Goal: Use online tool/utility: Utilize a website feature to perform a specific function

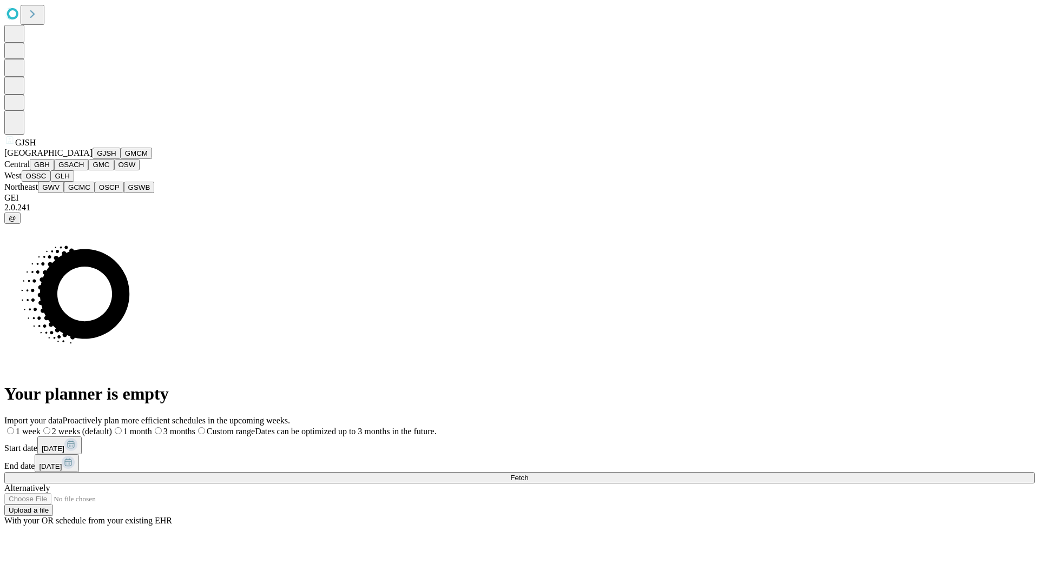
click at [93, 159] on button "GJSH" at bounding box center [107, 153] width 28 height 11
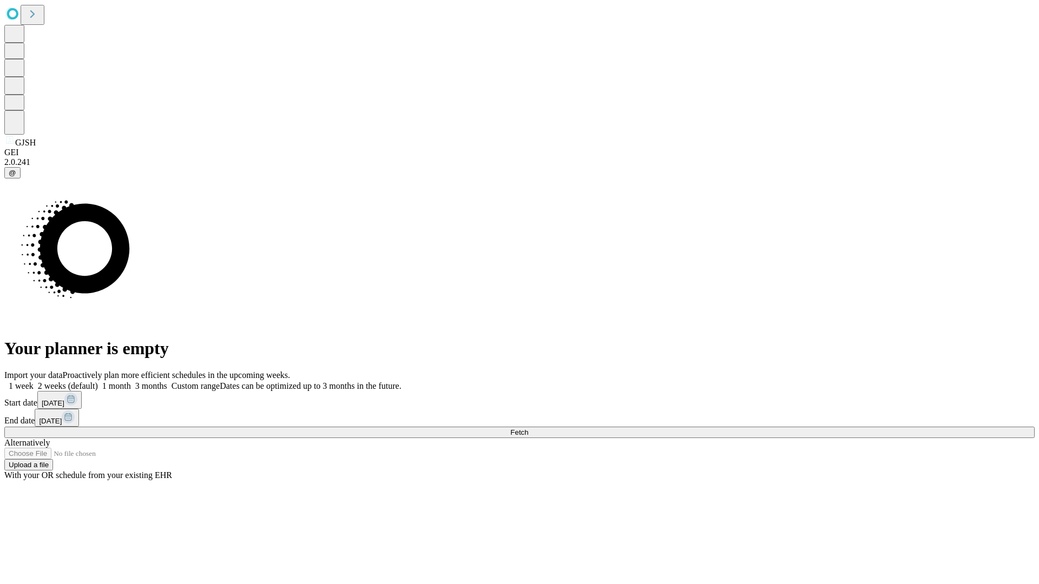
click at [98, 381] on label "2 weeks (default)" at bounding box center [66, 385] width 64 height 9
click at [528, 429] on span "Fetch" at bounding box center [519, 433] width 18 height 8
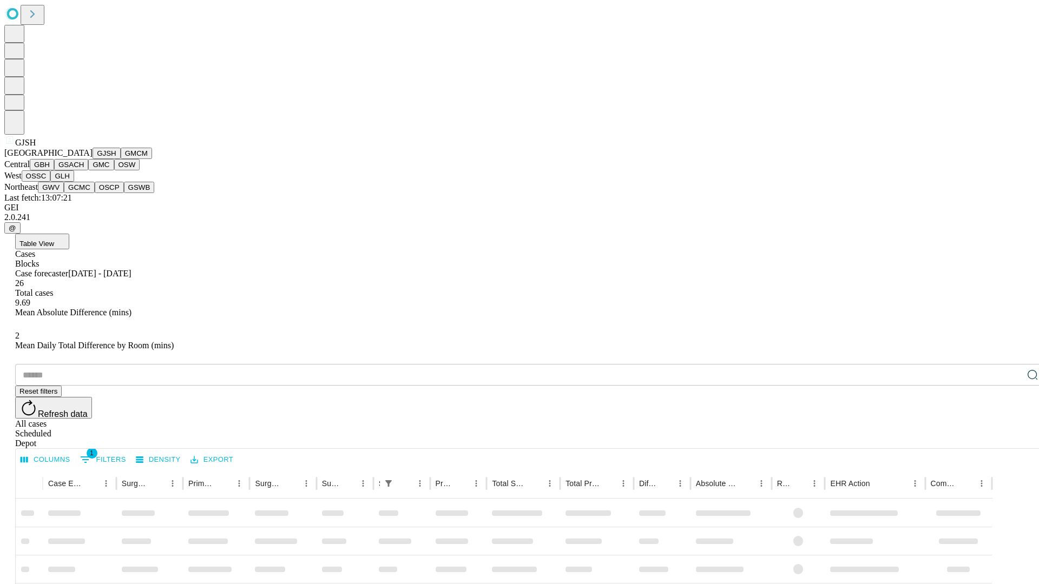
click at [121, 159] on button "GMCM" at bounding box center [136, 153] width 31 height 11
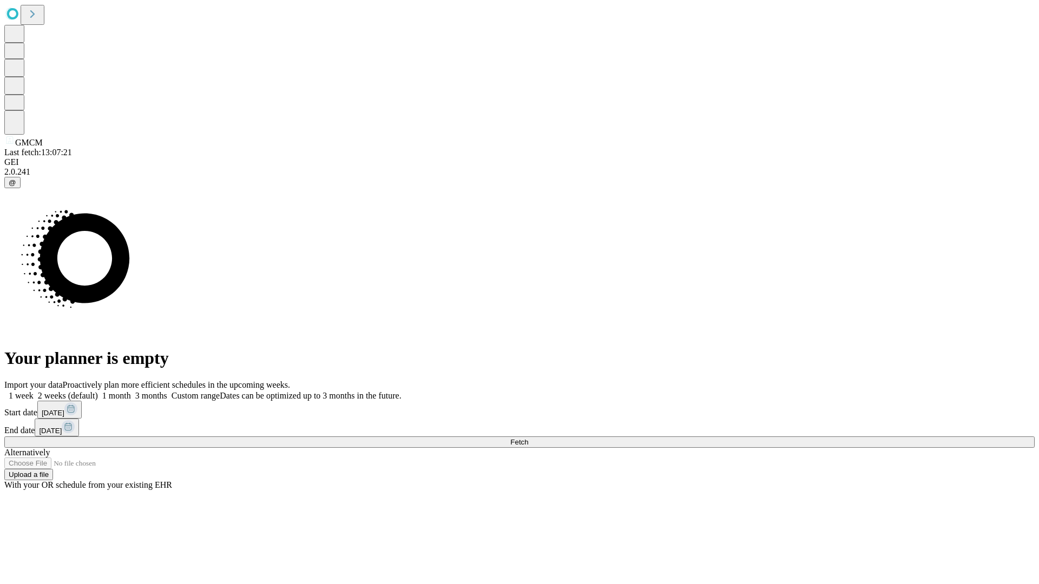
click at [98, 391] on label "2 weeks (default)" at bounding box center [66, 395] width 64 height 9
click at [528, 438] on span "Fetch" at bounding box center [519, 442] width 18 height 8
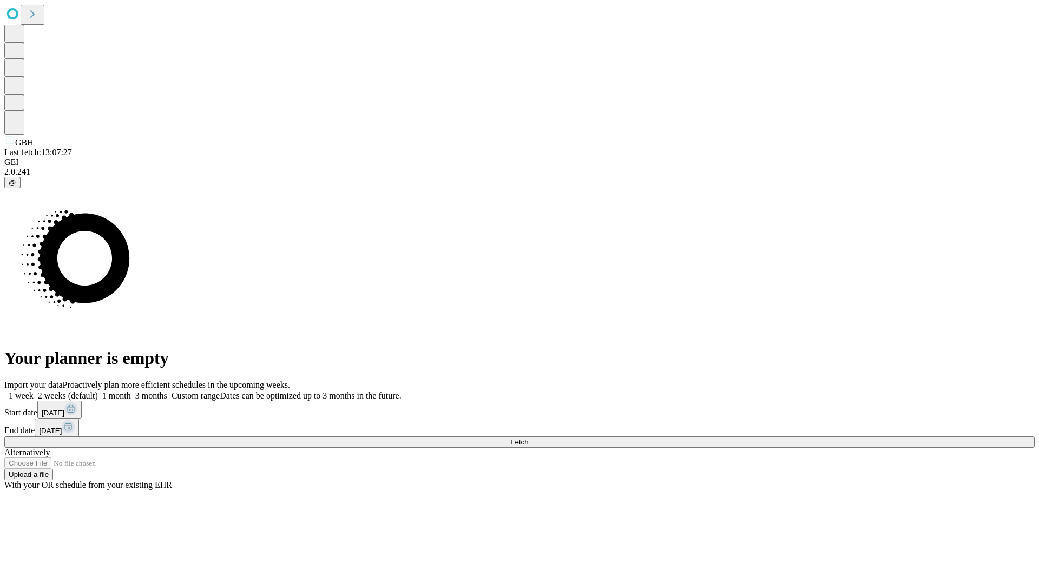
click at [98, 391] on label "2 weeks (default)" at bounding box center [66, 395] width 64 height 9
click at [528, 438] on span "Fetch" at bounding box center [519, 442] width 18 height 8
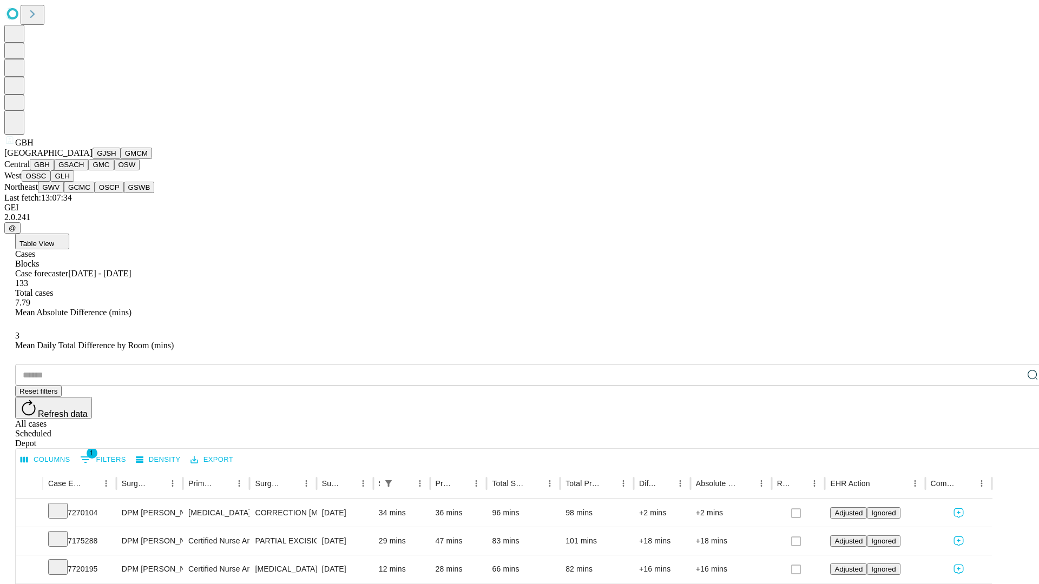
click at [84, 170] on button "GSACH" at bounding box center [71, 164] width 34 height 11
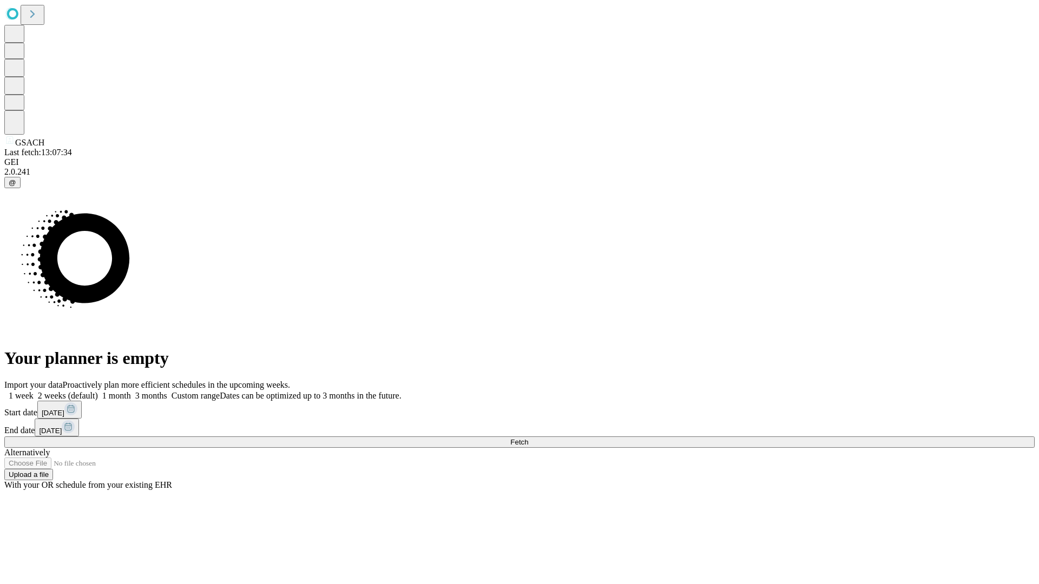
click at [528, 438] on span "Fetch" at bounding box center [519, 442] width 18 height 8
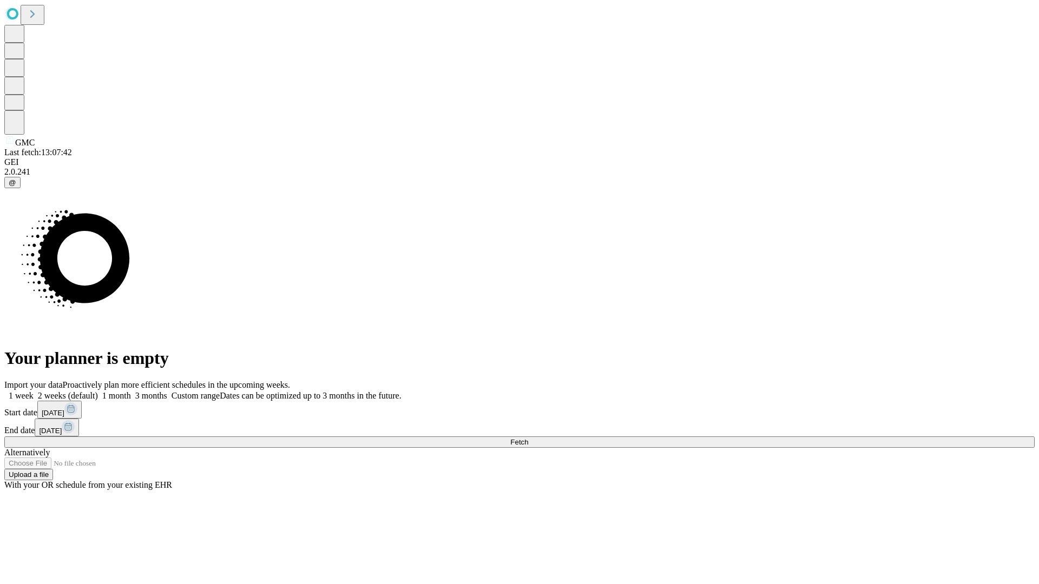
click at [98, 391] on label "2 weeks (default)" at bounding box center [66, 395] width 64 height 9
click at [528, 438] on span "Fetch" at bounding box center [519, 442] width 18 height 8
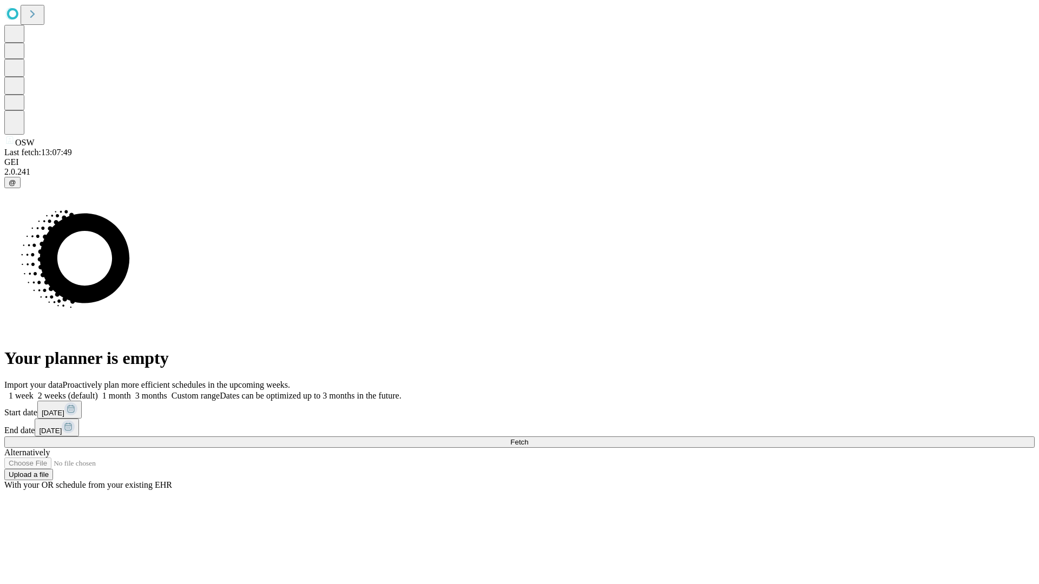
click at [98, 391] on label "2 weeks (default)" at bounding box center [66, 395] width 64 height 9
click at [528, 438] on span "Fetch" at bounding box center [519, 442] width 18 height 8
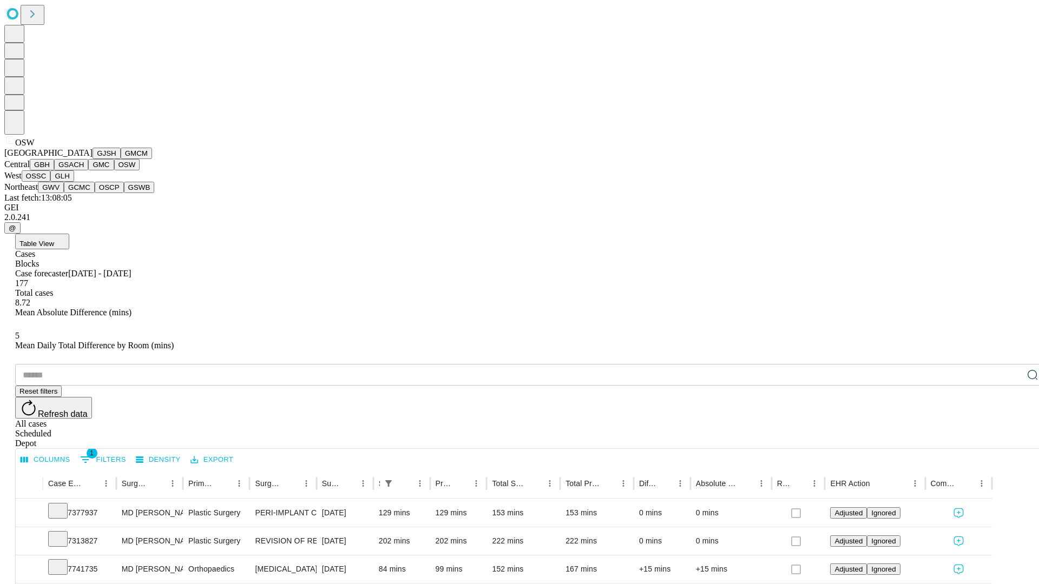
click at [51, 182] on button "OSSC" at bounding box center [36, 175] width 29 height 11
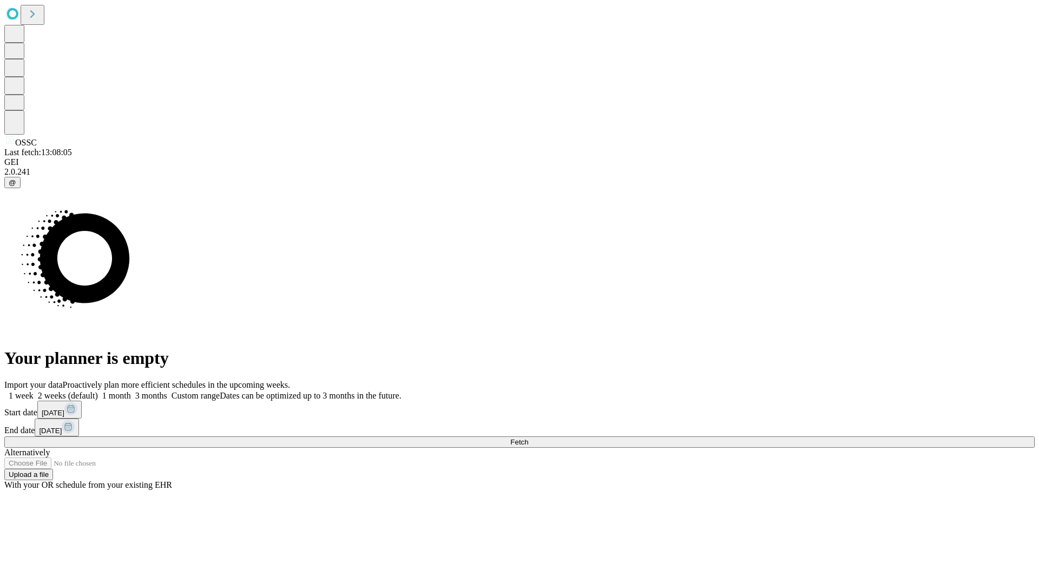
click at [98, 391] on label "2 weeks (default)" at bounding box center [66, 395] width 64 height 9
click at [528, 438] on span "Fetch" at bounding box center [519, 442] width 18 height 8
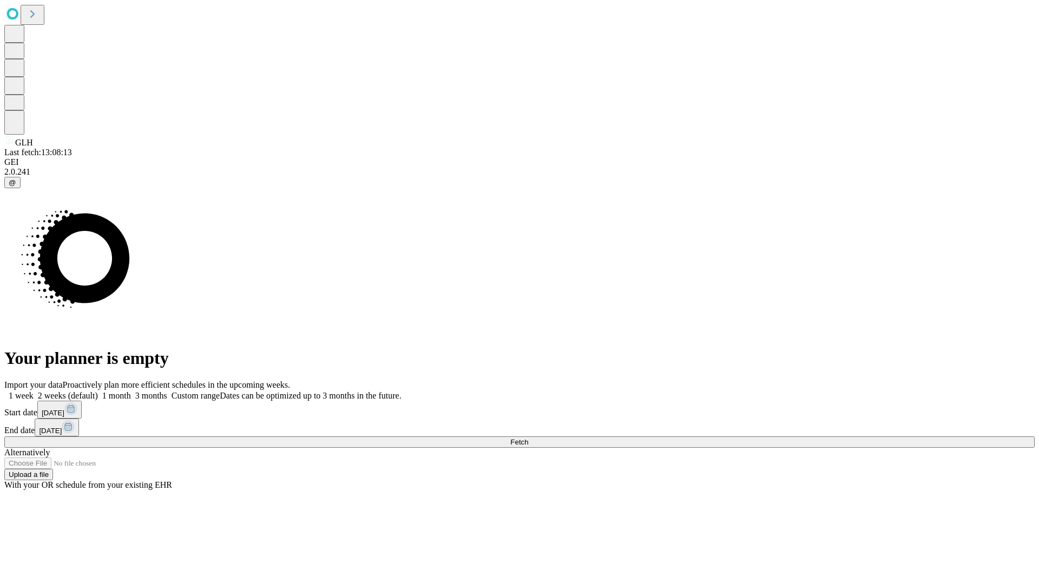
click at [98, 391] on label "2 weeks (default)" at bounding box center [66, 395] width 64 height 9
click at [528, 438] on span "Fetch" at bounding box center [519, 442] width 18 height 8
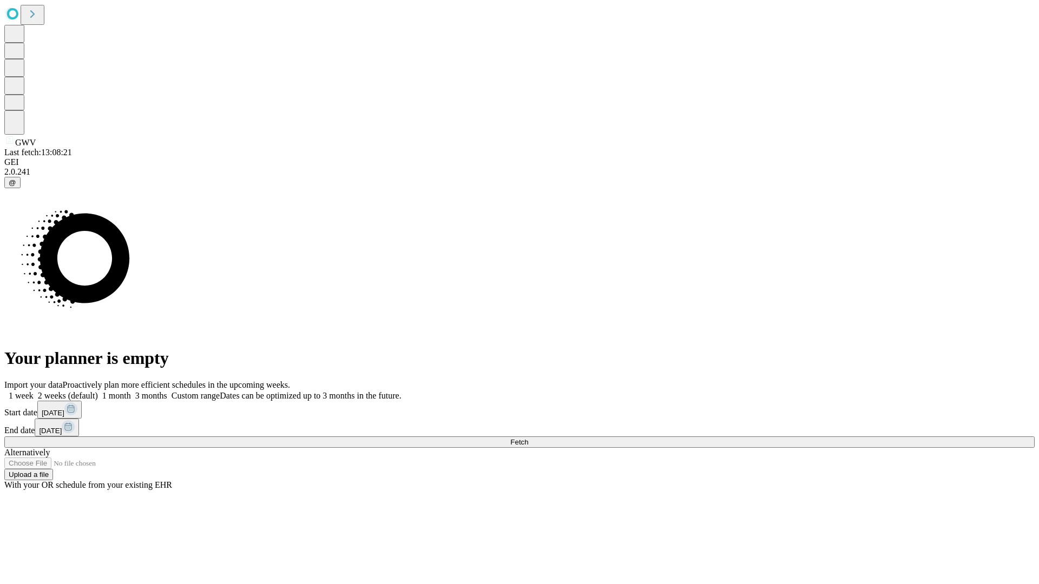
click at [98, 391] on label "2 weeks (default)" at bounding box center [66, 395] width 64 height 9
click at [528, 438] on span "Fetch" at bounding box center [519, 442] width 18 height 8
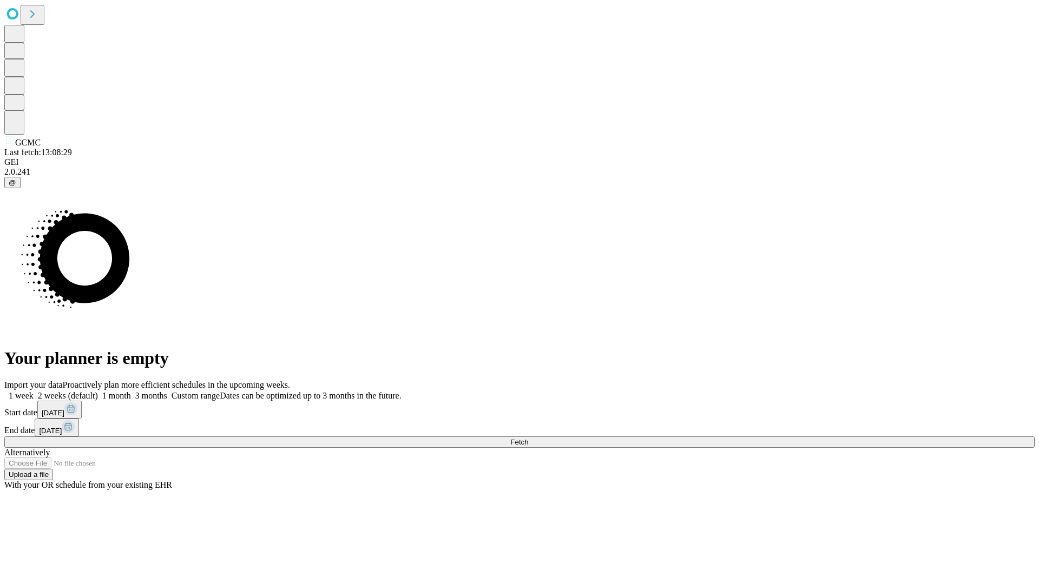
click at [98, 391] on label "2 weeks (default)" at bounding box center [66, 395] width 64 height 9
click at [528, 438] on span "Fetch" at bounding box center [519, 442] width 18 height 8
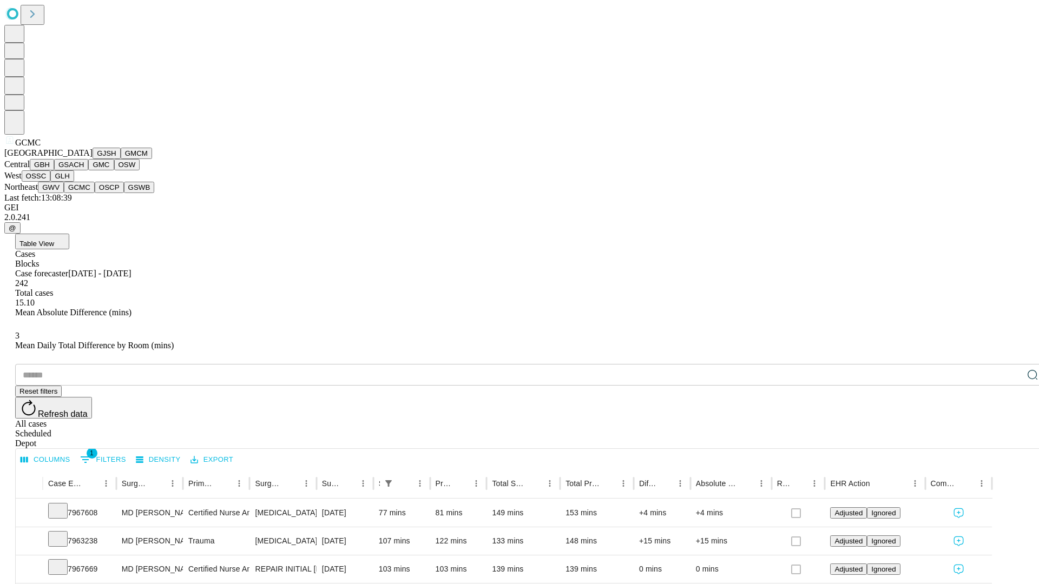
click at [95, 193] on button "OSCP" at bounding box center [109, 187] width 29 height 11
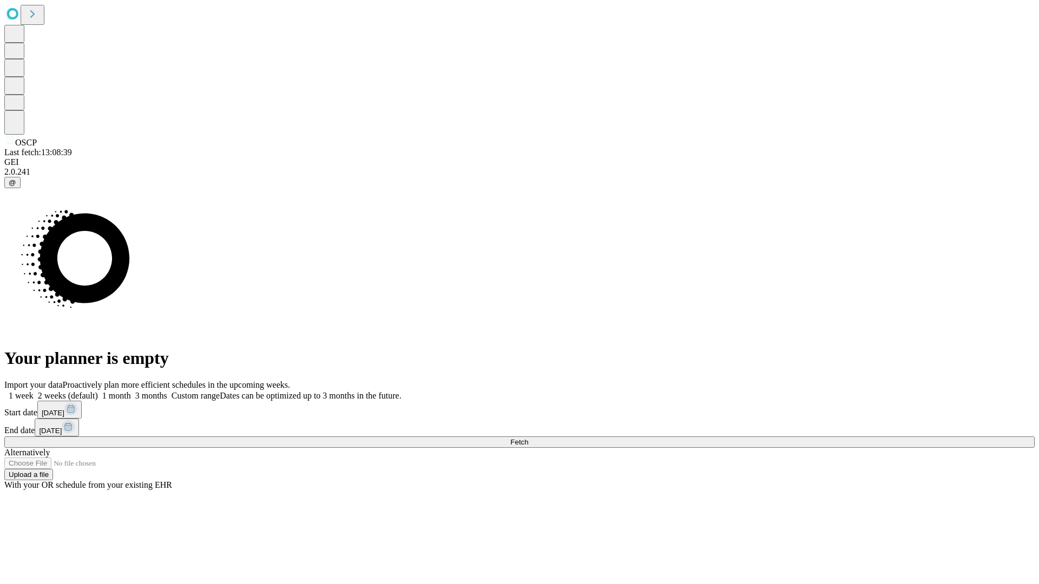
click at [98, 391] on label "2 weeks (default)" at bounding box center [66, 395] width 64 height 9
click at [528, 438] on span "Fetch" at bounding box center [519, 442] width 18 height 8
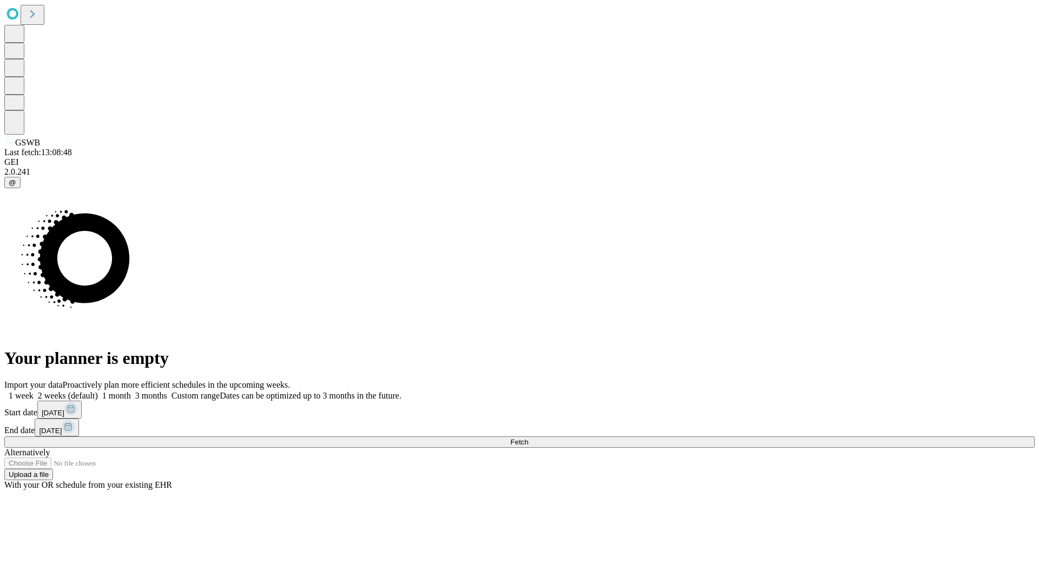
click at [98, 391] on label "2 weeks (default)" at bounding box center [66, 395] width 64 height 9
click at [528, 438] on span "Fetch" at bounding box center [519, 442] width 18 height 8
